Goal: Information Seeking & Learning: Stay updated

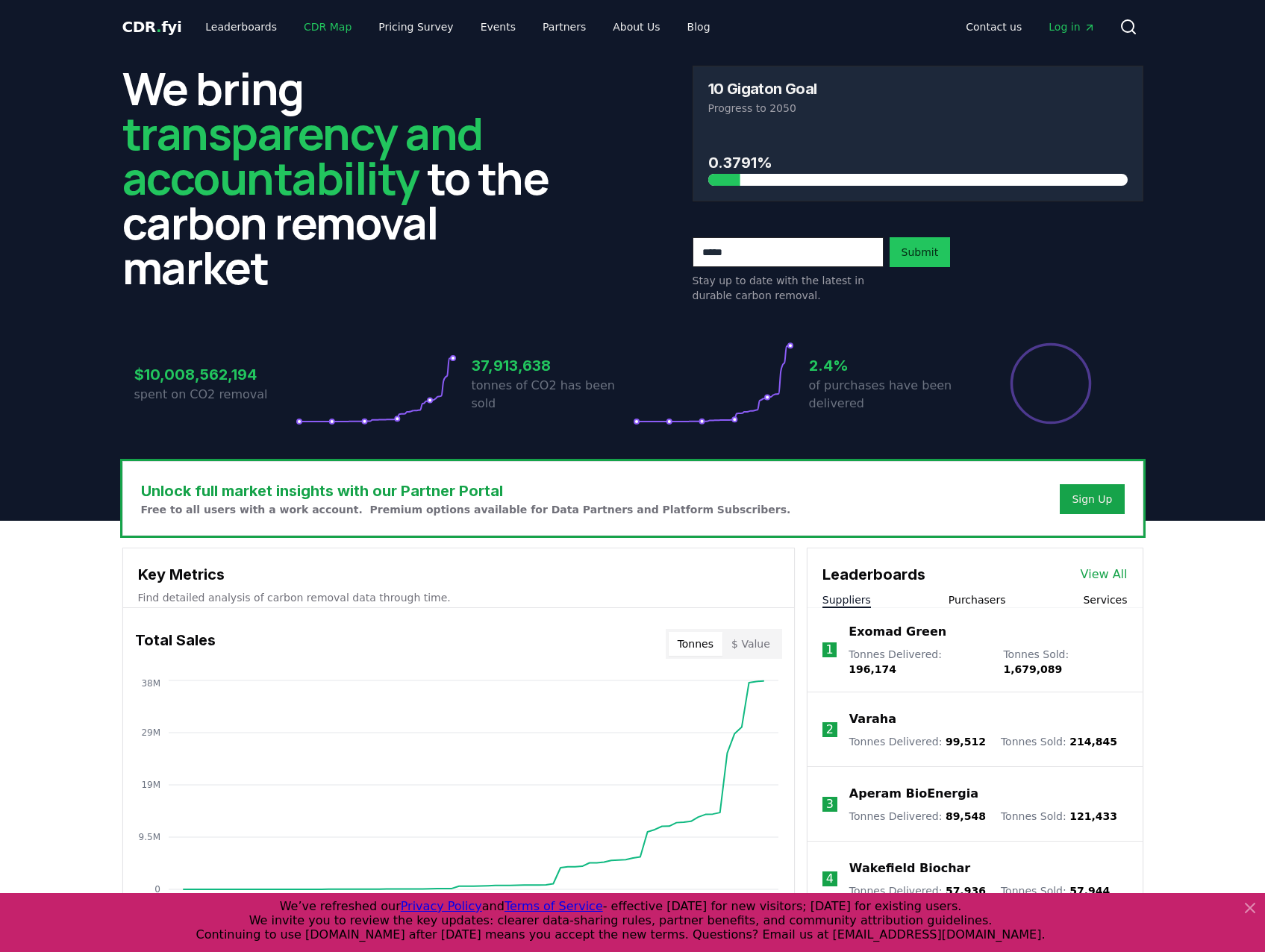
click at [313, 29] on link "CDR Map" at bounding box center [327, 26] width 72 height 27
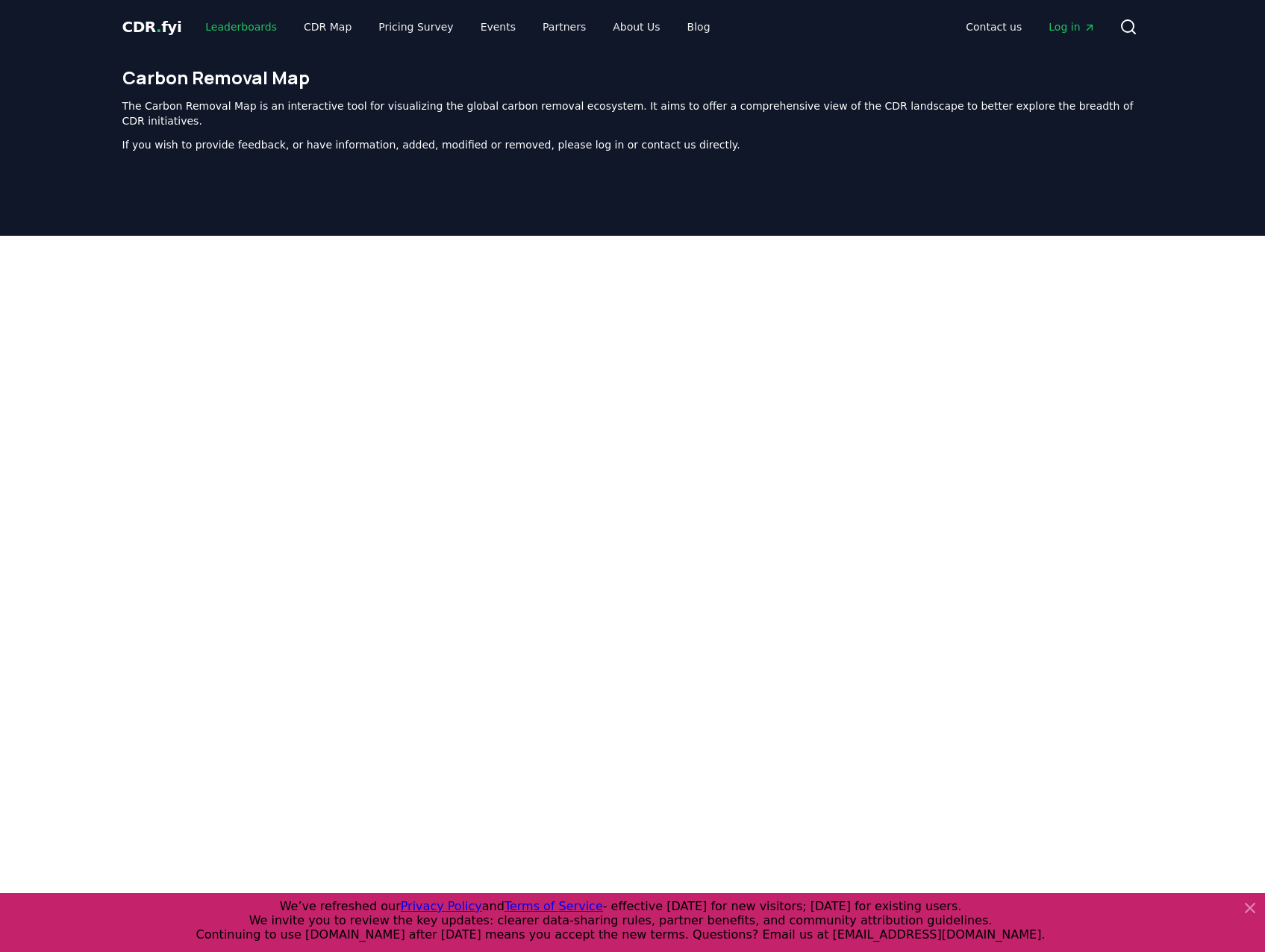
click at [237, 26] on link "Leaderboards" at bounding box center [240, 26] width 95 height 27
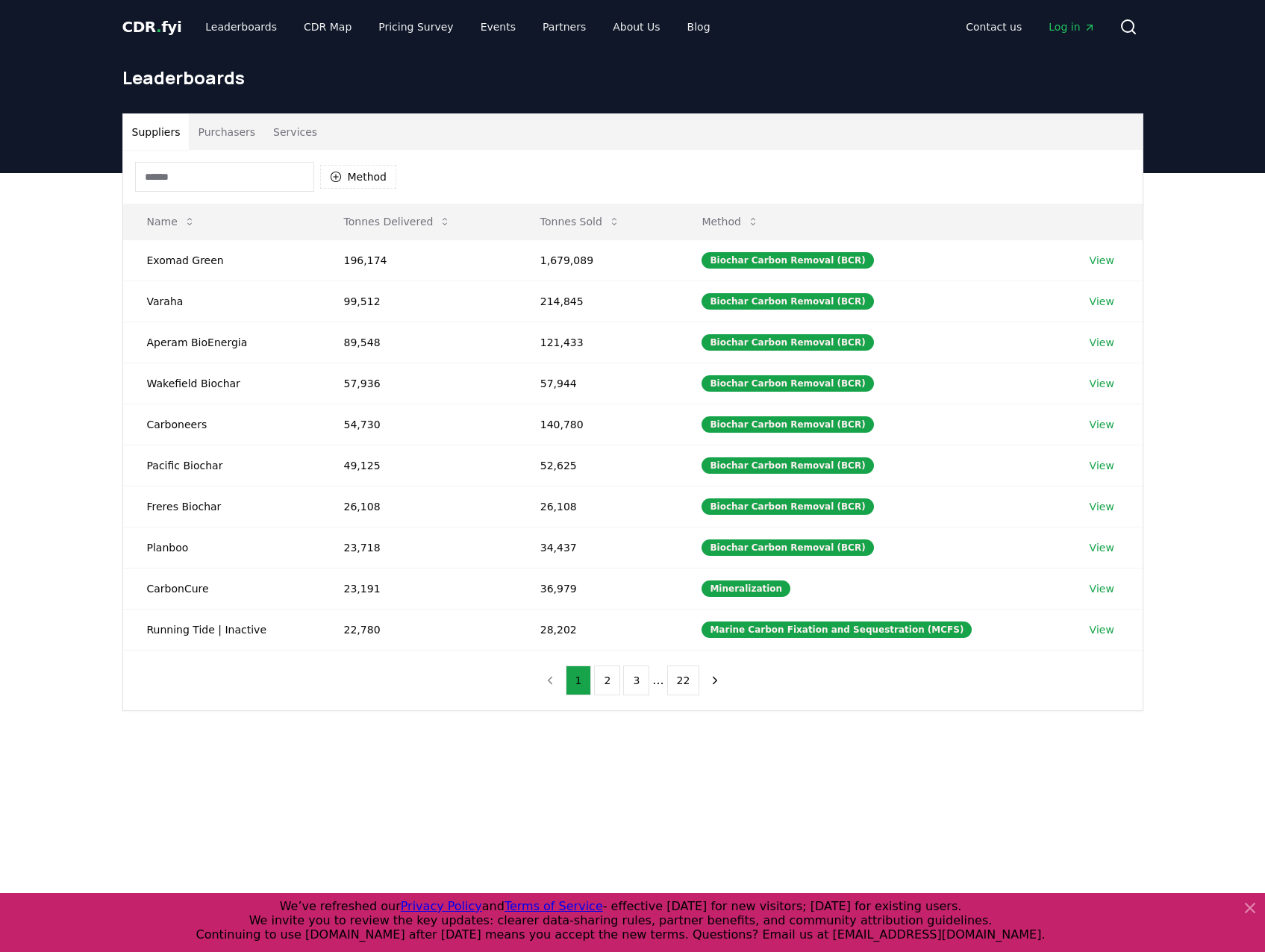
click at [242, 140] on button "Purchasers" at bounding box center [226, 132] width 76 height 36
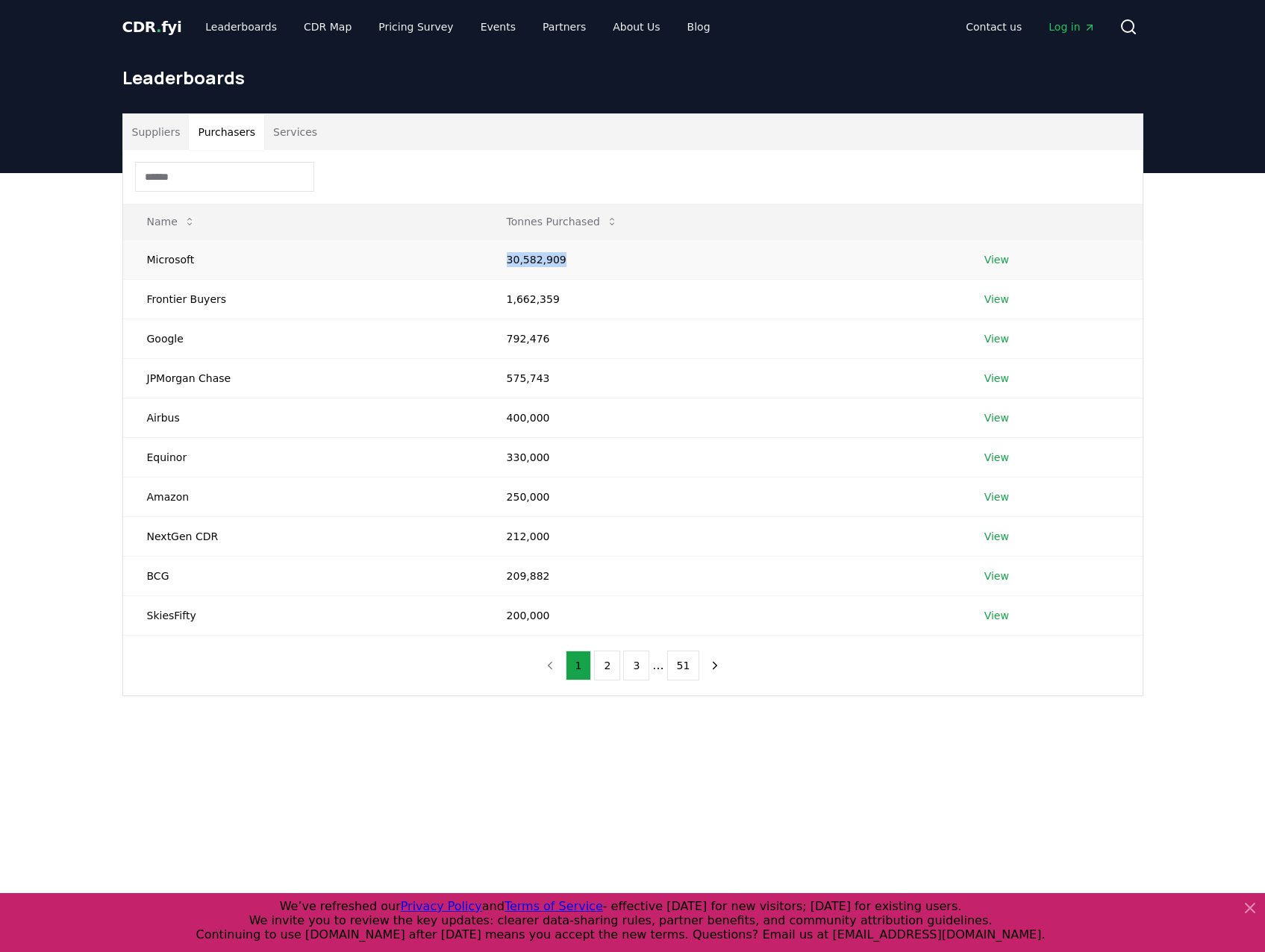
drag, startPoint x: 506, startPoint y: 257, endPoint x: 565, endPoint y: 260, distance: 59.1
click at [565, 260] on td "30,582,909" at bounding box center [722, 259] width 478 height 40
copy td "30,582,909"
click at [217, 28] on link "Leaderboards" at bounding box center [240, 26] width 95 height 27
click at [150, 28] on span "CDR . fyi" at bounding box center [152, 27] width 59 height 18
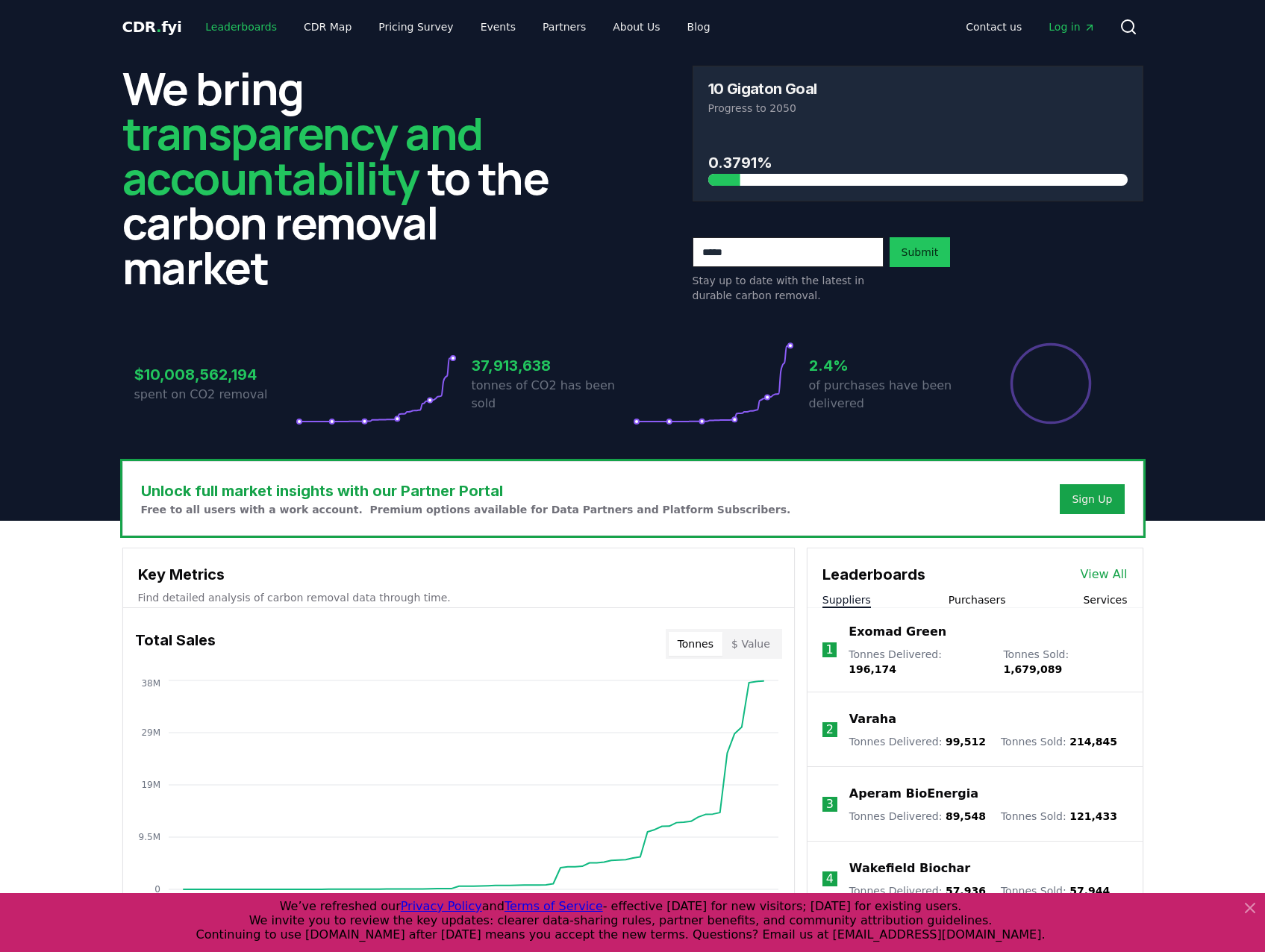
click at [241, 31] on link "Leaderboards" at bounding box center [240, 26] width 95 height 27
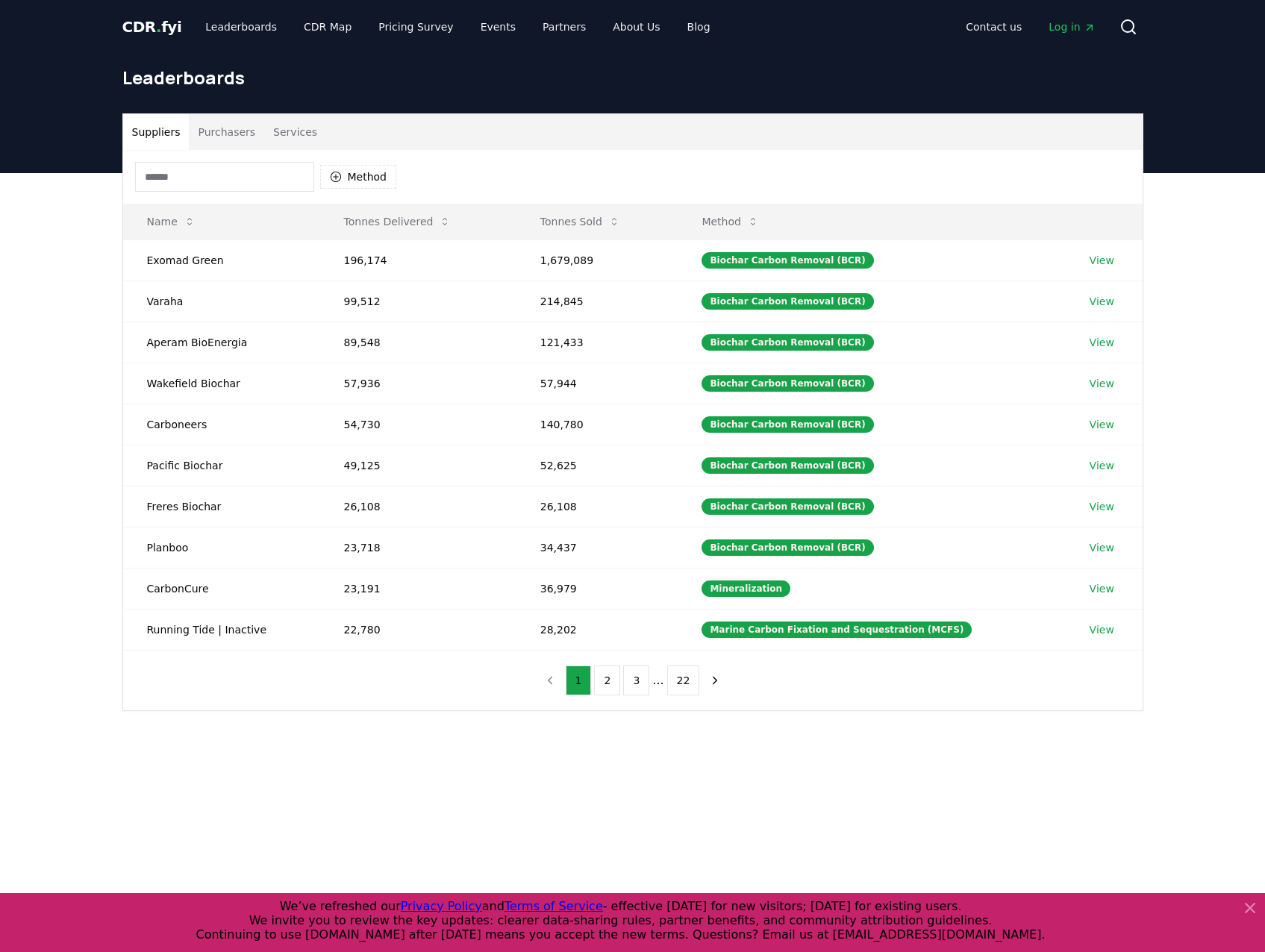
click at [240, 131] on button "Purchasers" at bounding box center [226, 132] width 76 height 36
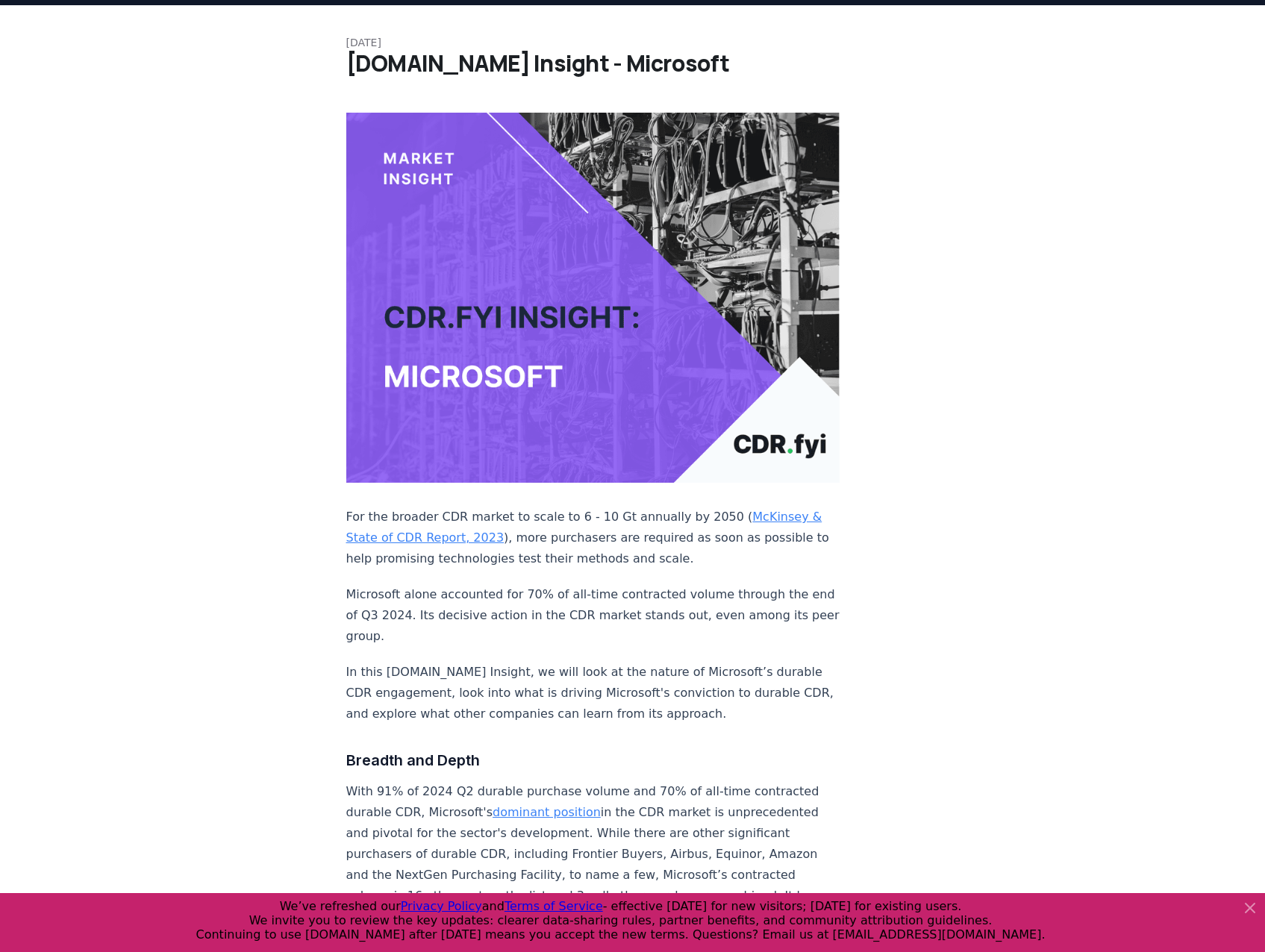
scroll to position [75, 0]
